Goal: Transaction & Acquisition: Download file/media

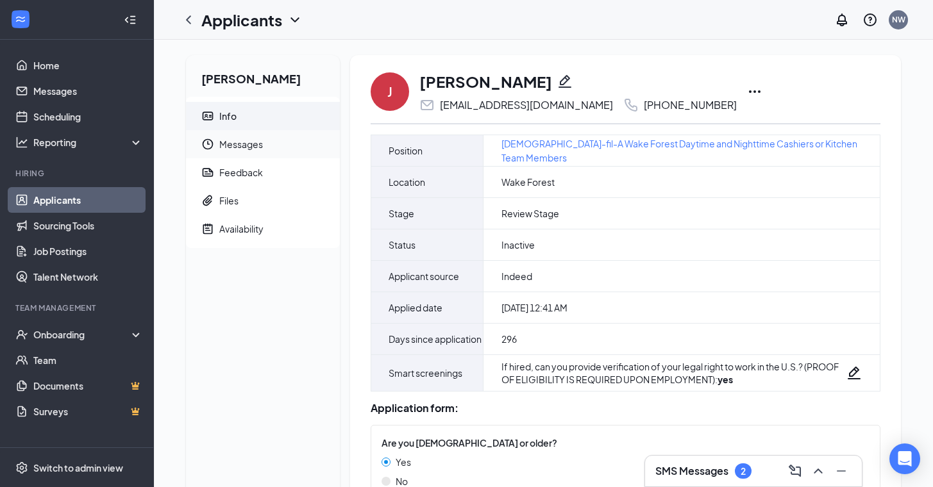
click at [274, 157] on span "Messages" at bounding box center [274, 144] width 110 height 28
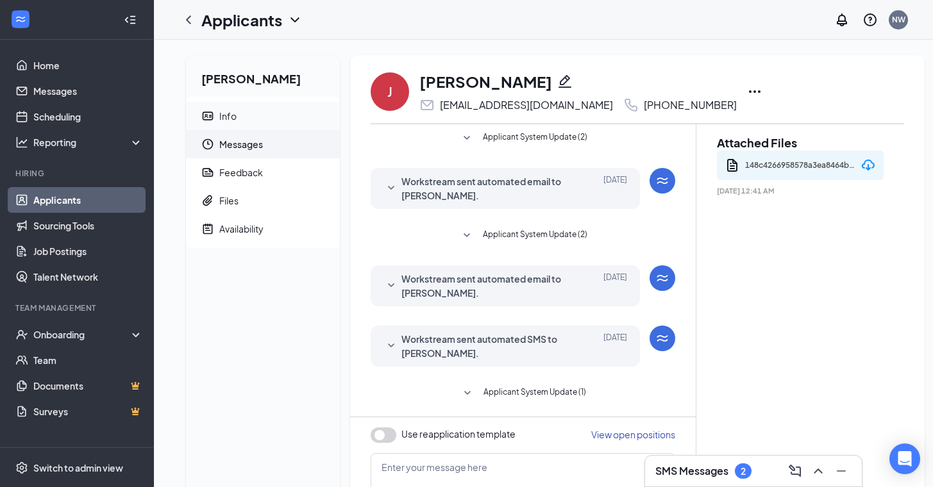
click at [244, 125] on span "Info" at bounding box center [274, 116] width 110 height 28
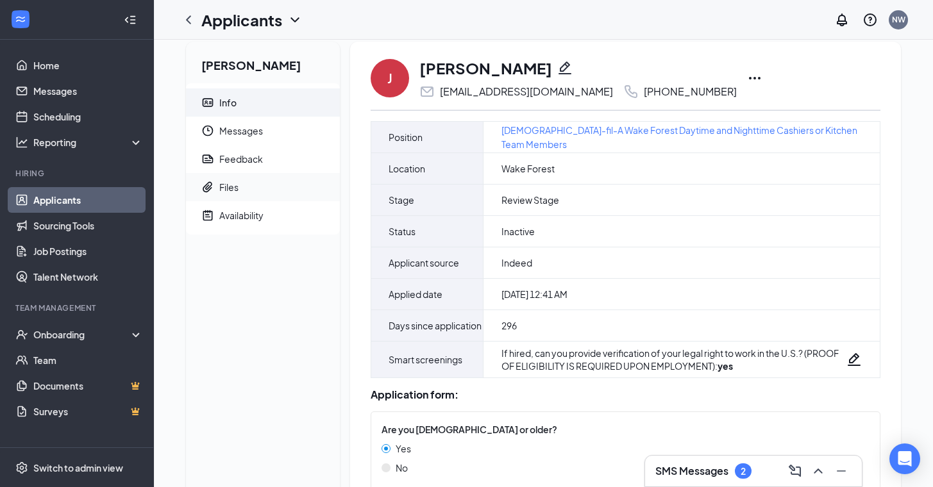
scroll to position [11, 0]
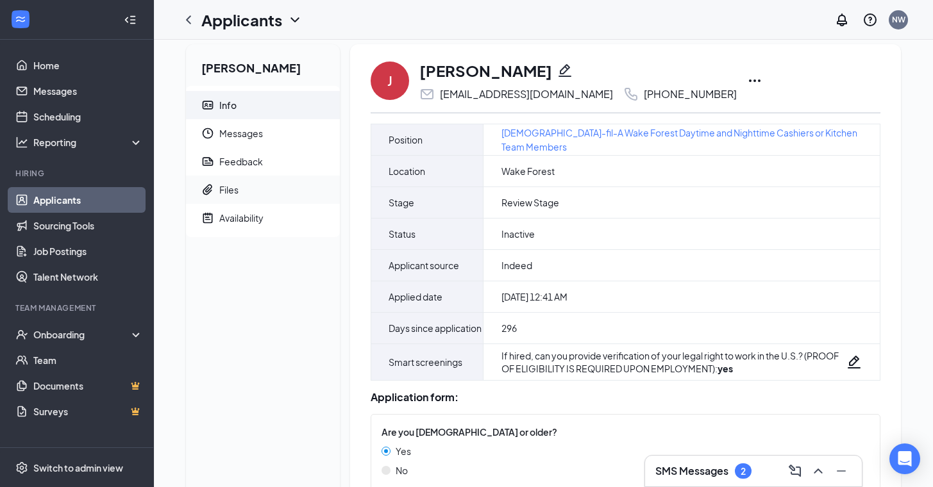
click at [255, 194] on span "Files" at bounding box center [274, 190] width 110 height 28
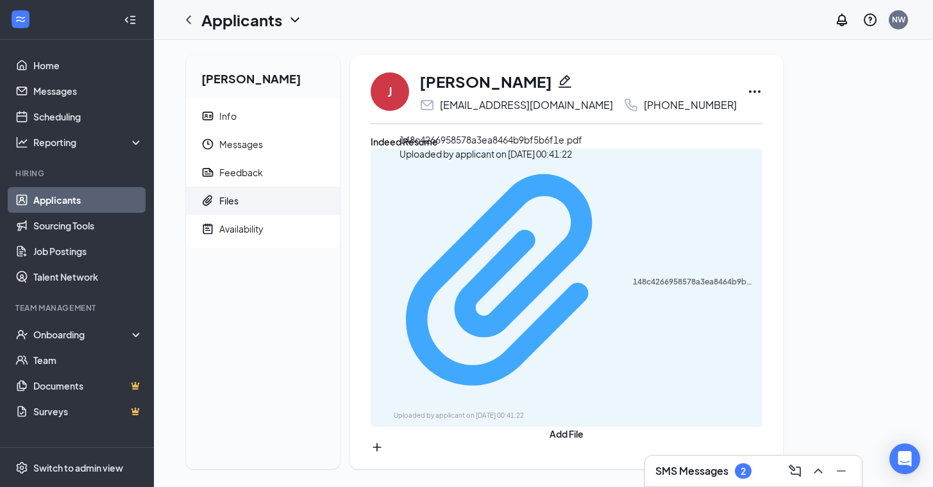
click at [517, 411] on div "Uploaded by applicant on Dec 23, 2024 at 00:41:22" at bounding box center [490, 416] width 192 height 10
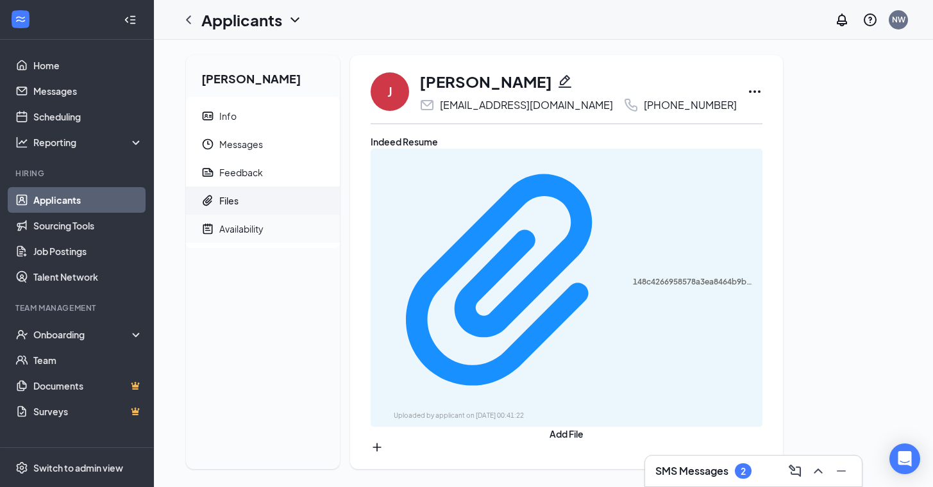
click at [267, 222] on span "Availability" at bounding box center [274, 229] width 110 height 28
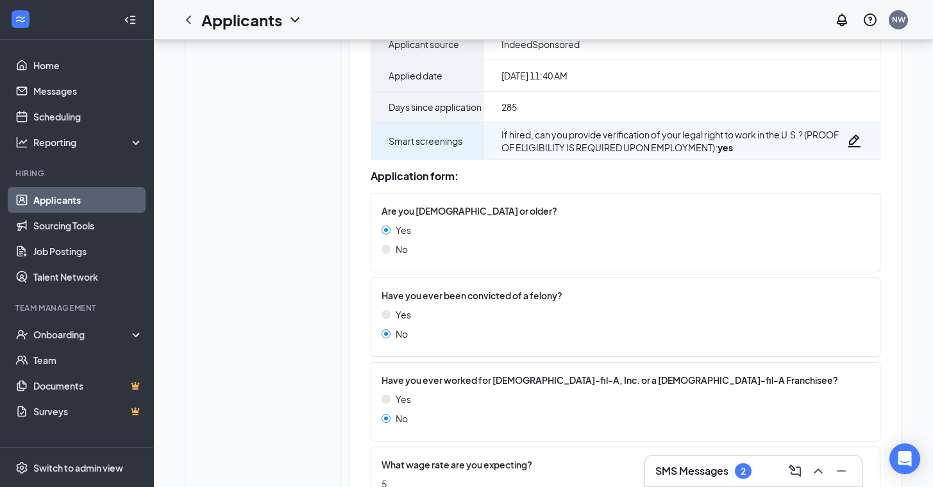
scroll to position [4, 0]
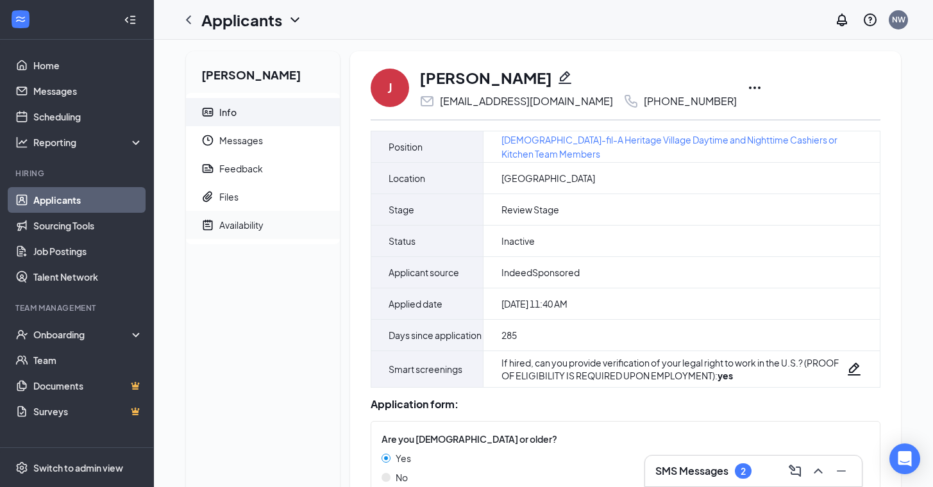
click at [258, 228] on div "Availability" at bounding box center [241, 225] width 44 height 13
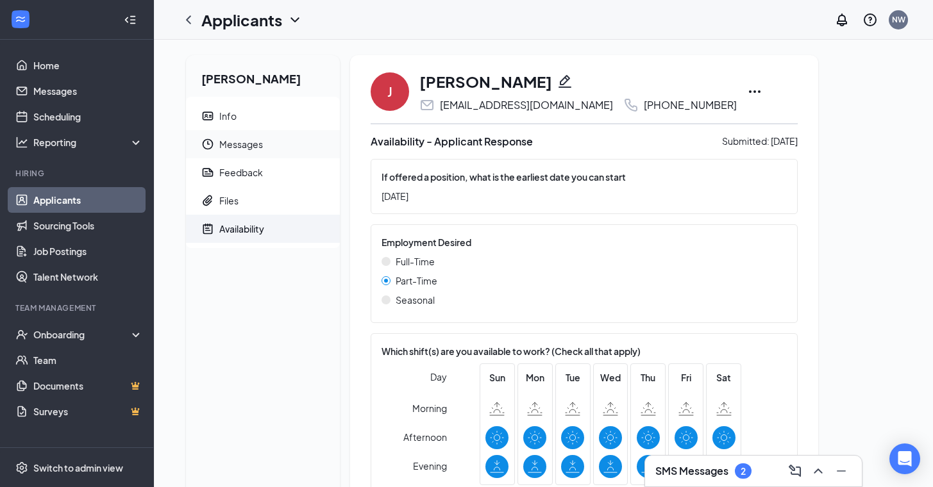
click at [280, 153] on span "Messages" at bounding box center [274, 144] width 110 height 28
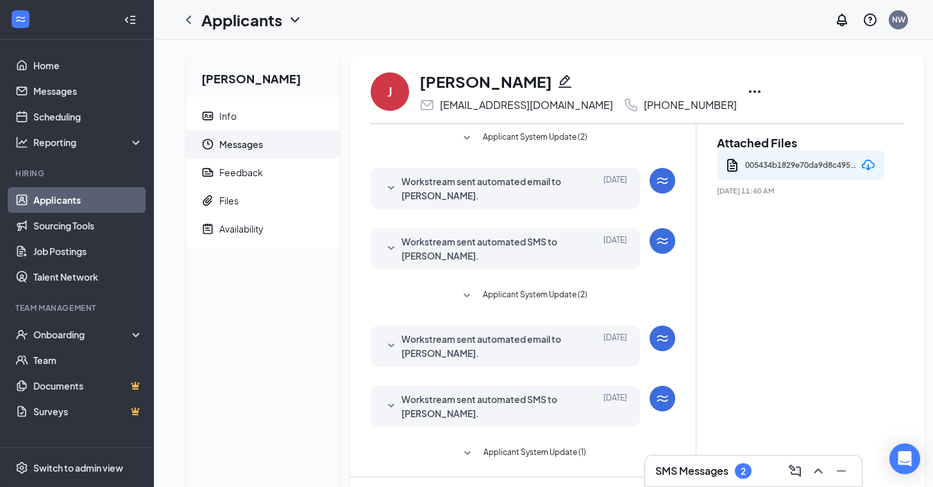
click at [783, 171] on div "005434b1829e70da9d8c4957a9bdaeb6.pdf" at bounding box center [801, 165] width 112 height 19
click at [792, 167] on div "005434b1829e70da9d8c4957a9bdaeb6.pdf" at bounding box center [801, 165] width 112 height 19
click at [869, 165] on icon "Download" at bounding box center [867, 165] width 15 height 15
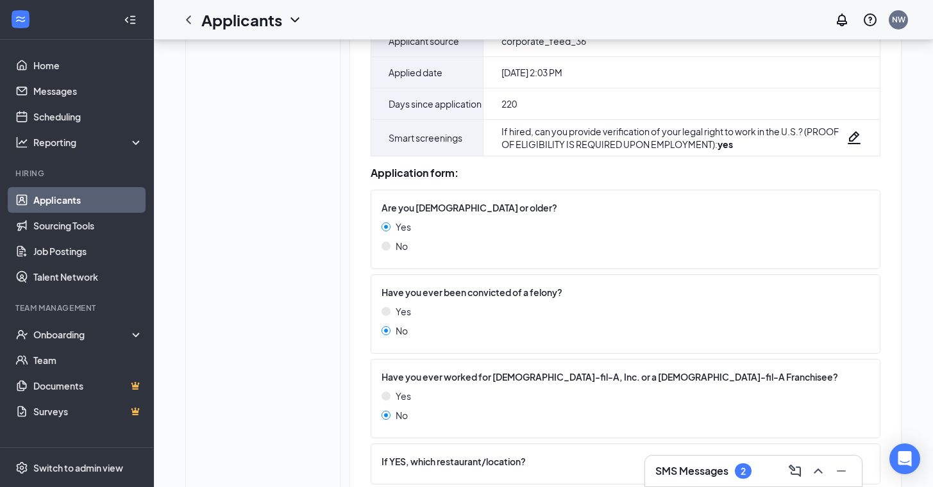
scroll to position [19, 0]
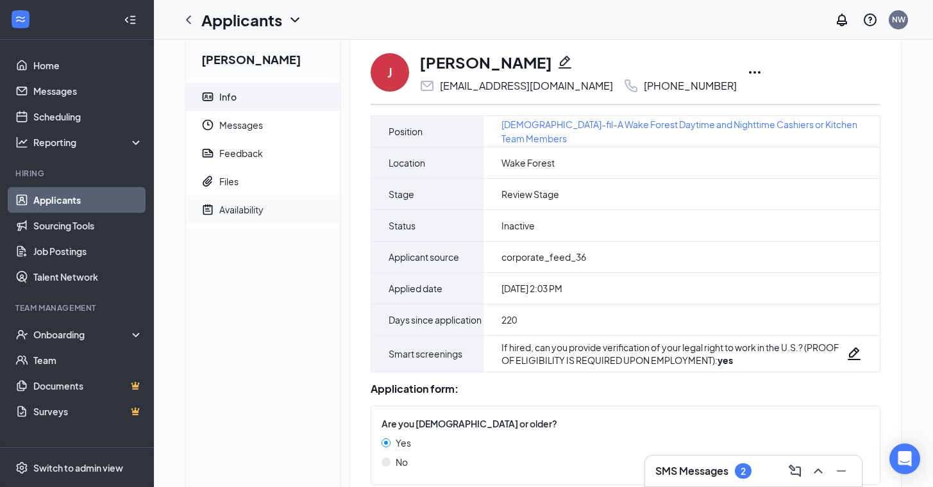
click at [258, 210] on div "Availability" at bounding box center [241, 209] width 44 height 13
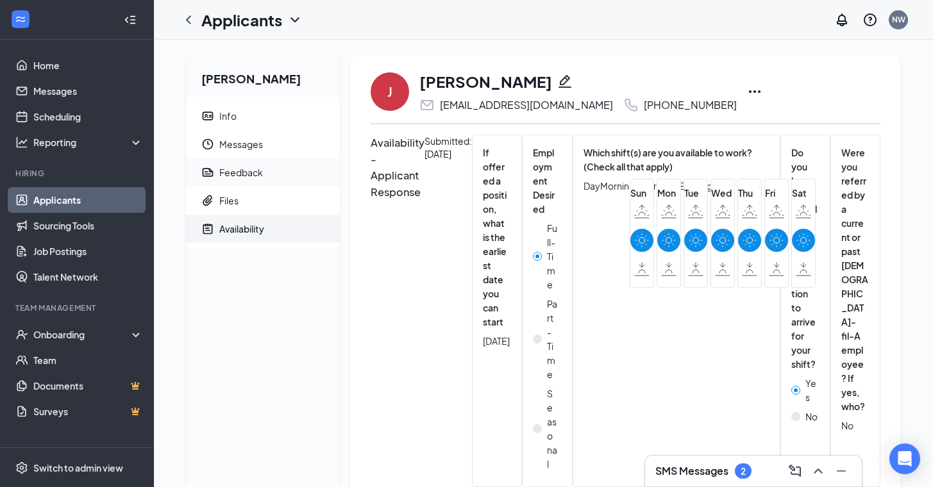
click at [260, 180] on span "Feedback" at bounding box center [274, 172] width 110 height 28
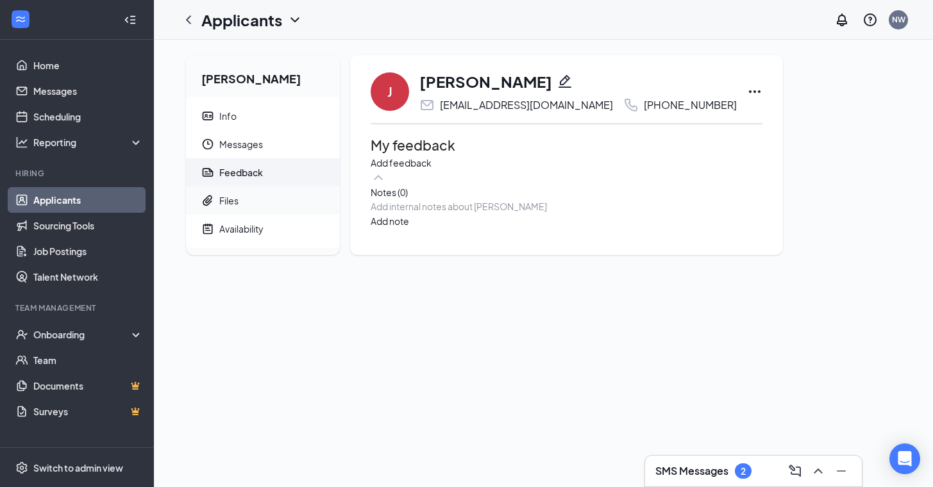
click at [264, 201] on span "Files" at bounding box center [274, 201] width 110 height 28
